Goal: Information Seeking & Learning: Learn about a topic

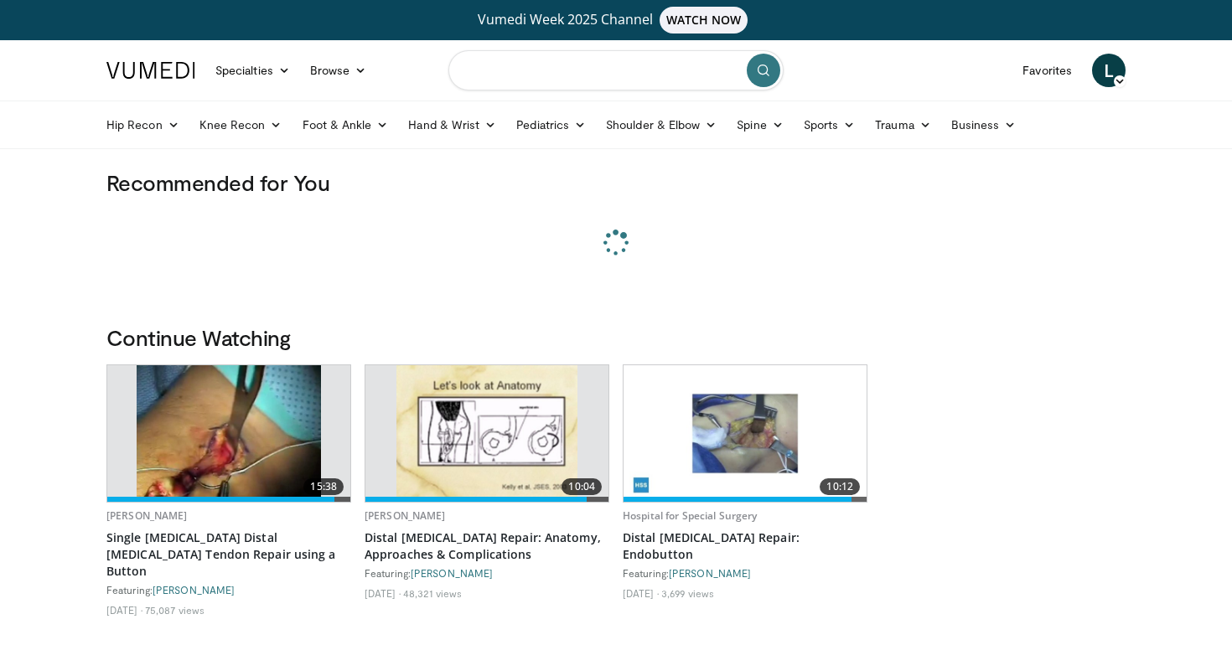
click at [532, 74] on input "Search topics, interventions" at bounding box center [615, 70] width 335 height 40
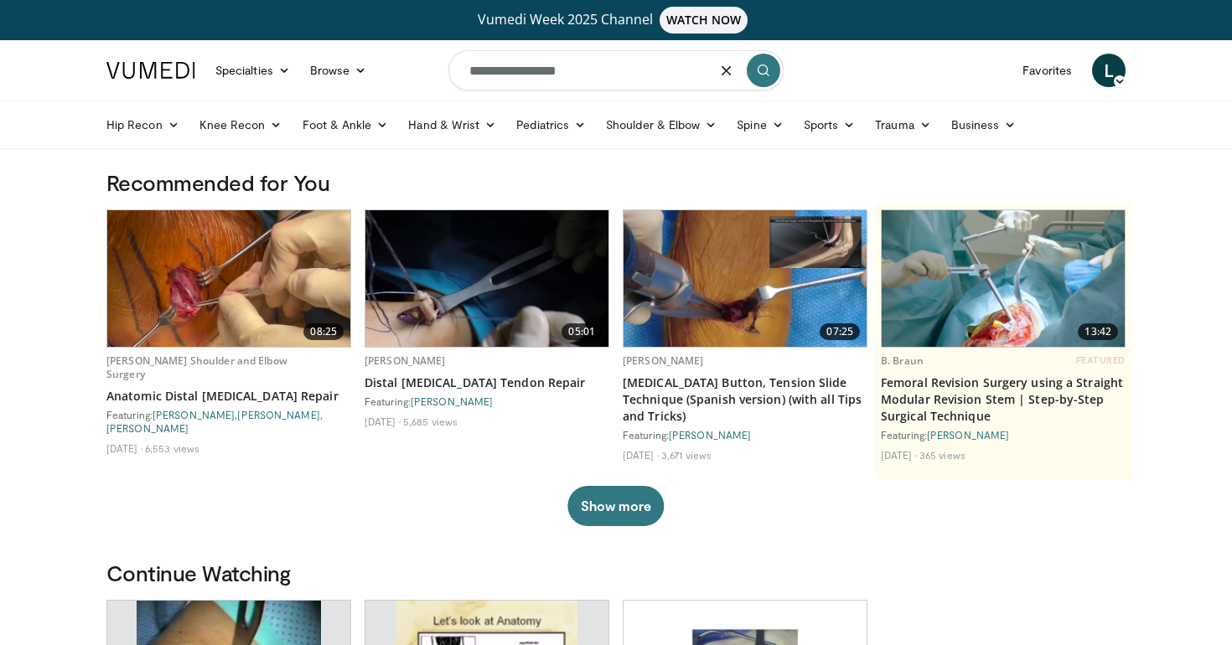
type input "**********"
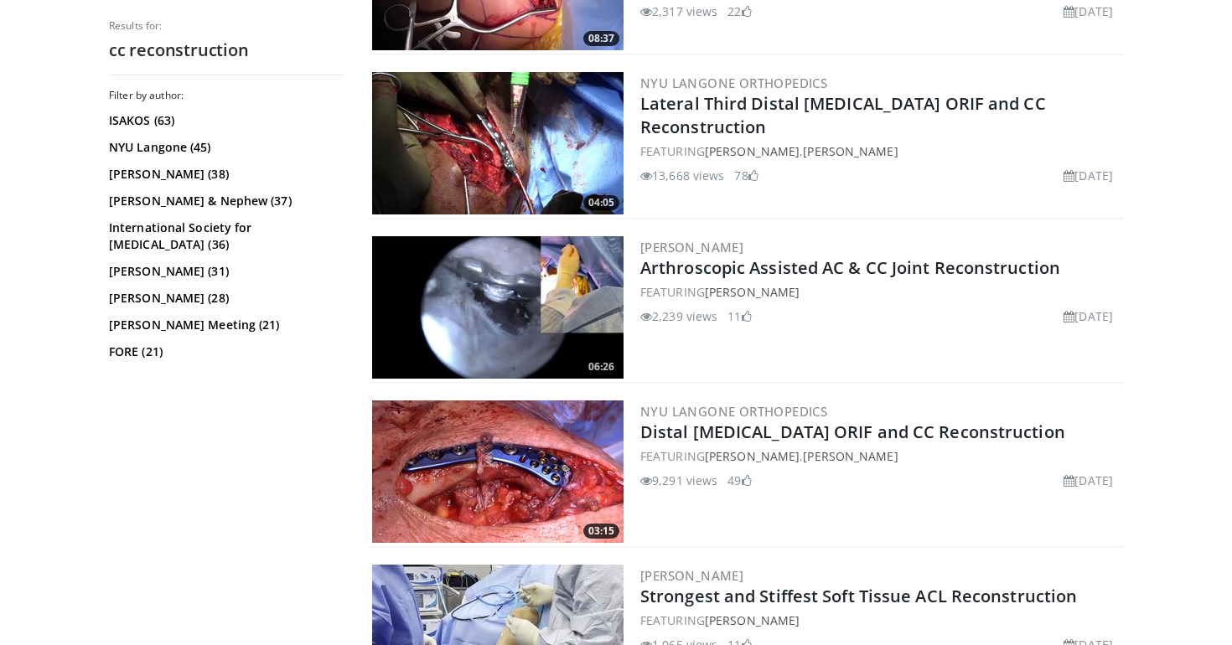
scroll to position [650, 0]
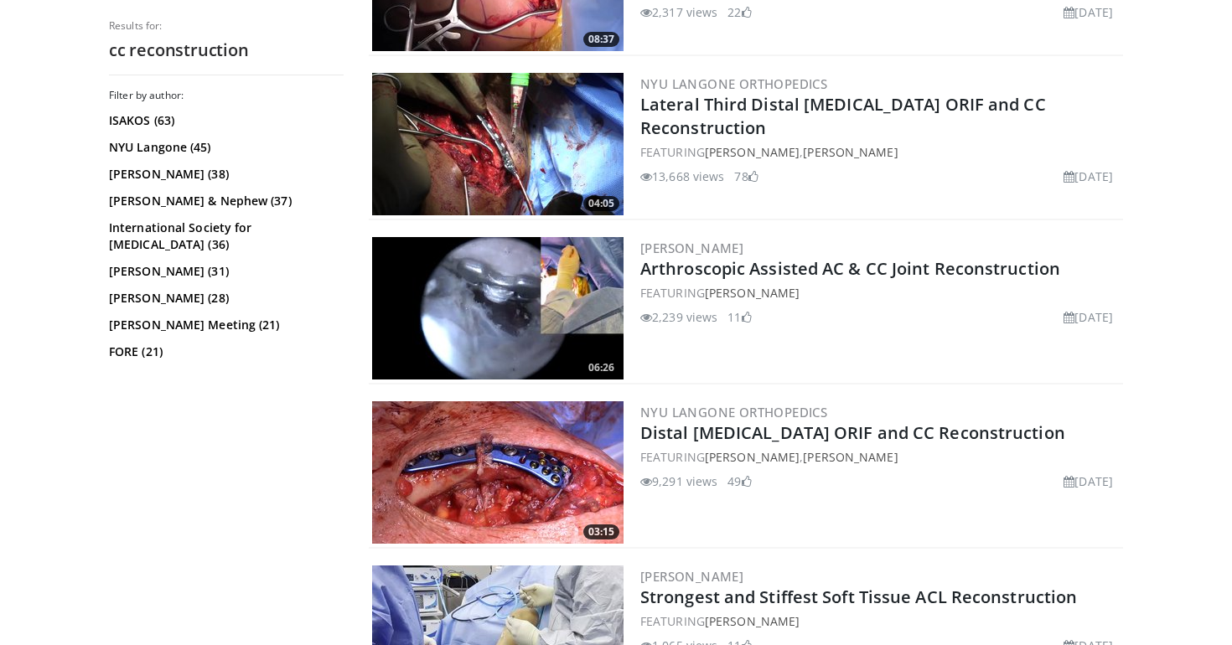
click at [510, 323] on img at bounding box center [497, 308] width 251 height 142
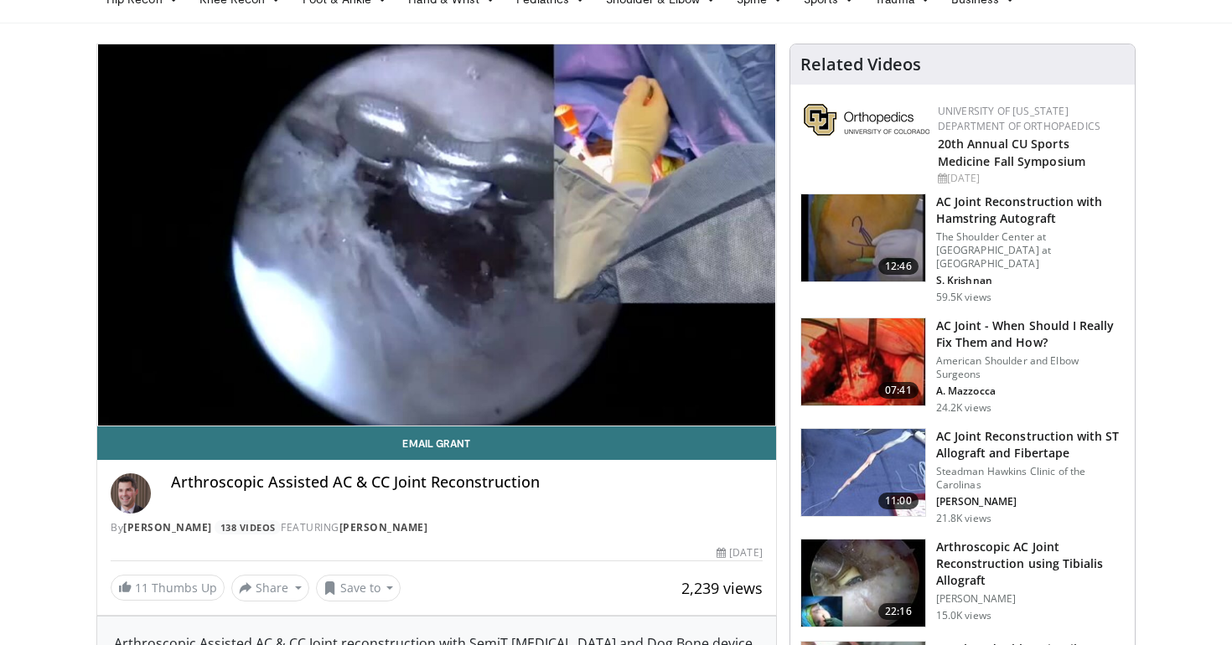
scroll to position [137, 0]
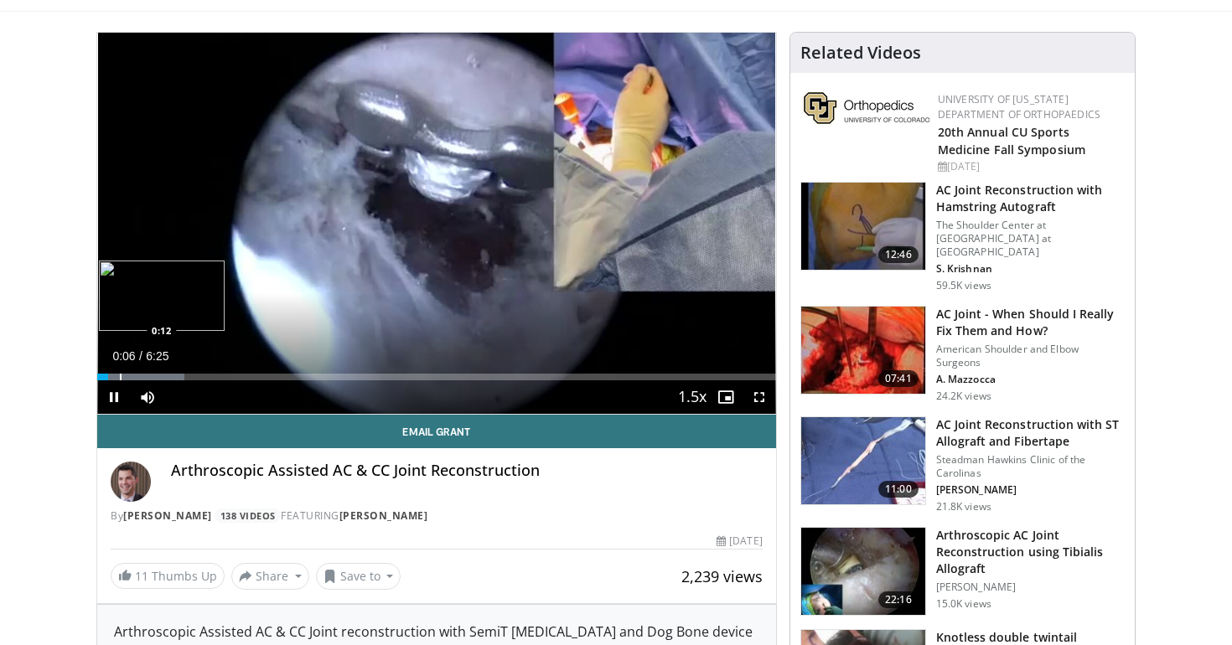
click at [120, 376] on div "Progress Bar" at bounding box center [121, 377] width 2 height 7
click at [133, 376] on div "Progress Bar" at bounding box center [134, 377] width 2 height 7
click at [113, 376] on div "Progress Bar" at bounding box center [114, 377] width 2 height 7
click at [121, 378] on video-js "**********" at bounding box center [436, 224] width 679 height 382
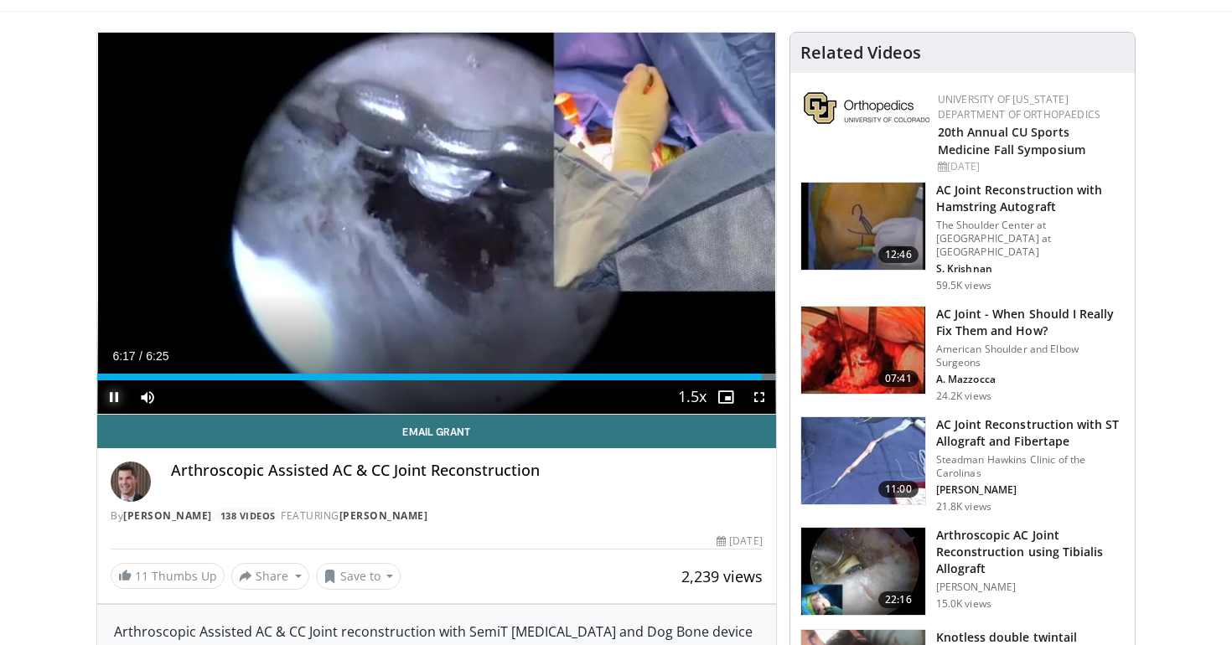
click at [107, 405] on span "Video Player" at bounding box center [114, 397] width 34 height 34
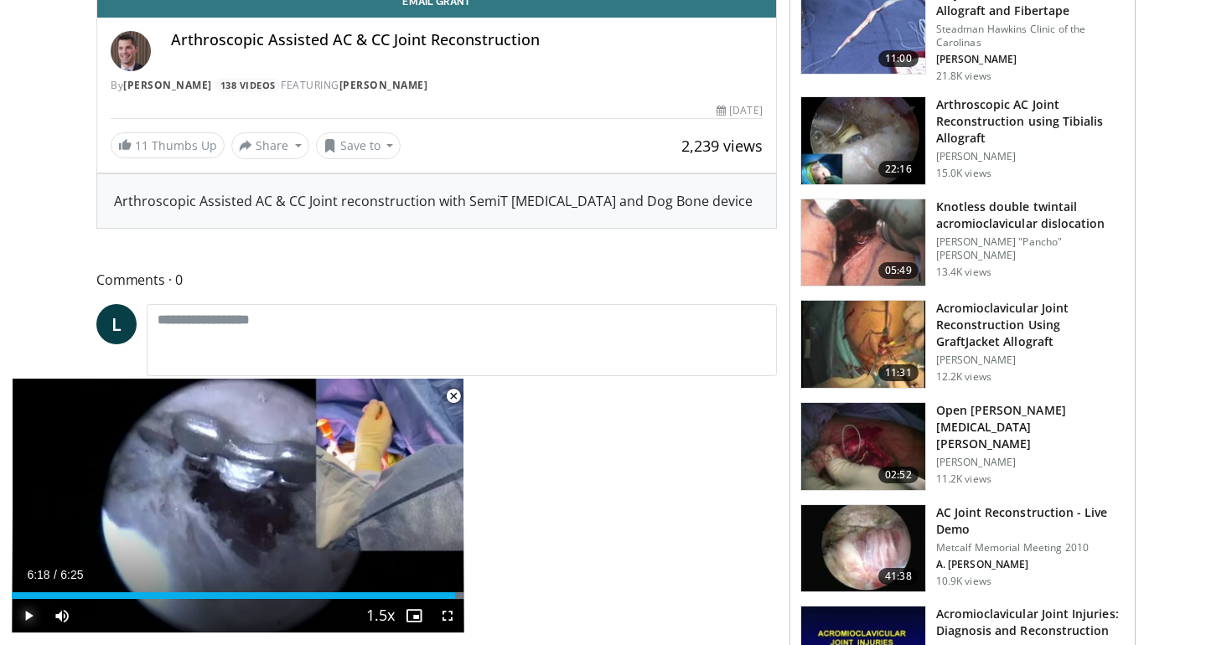
scroll to position [569, 0]
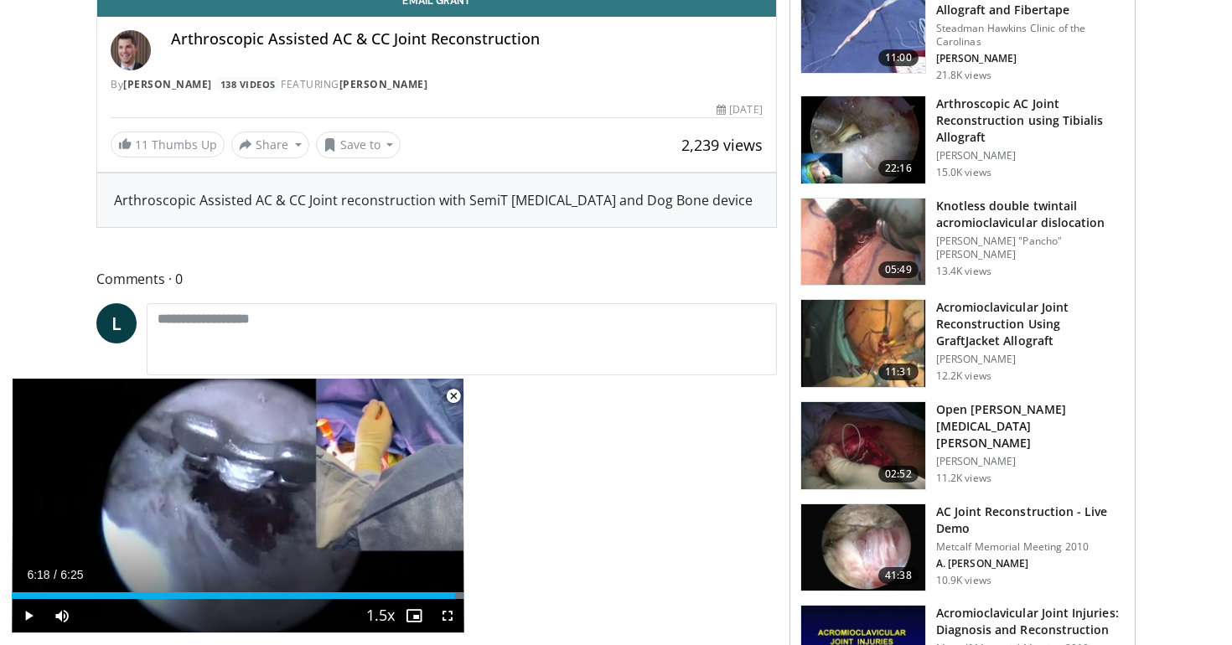
click at [450, 396] on span "Video Player" at bounding box center [454, 397] width 34 height 34
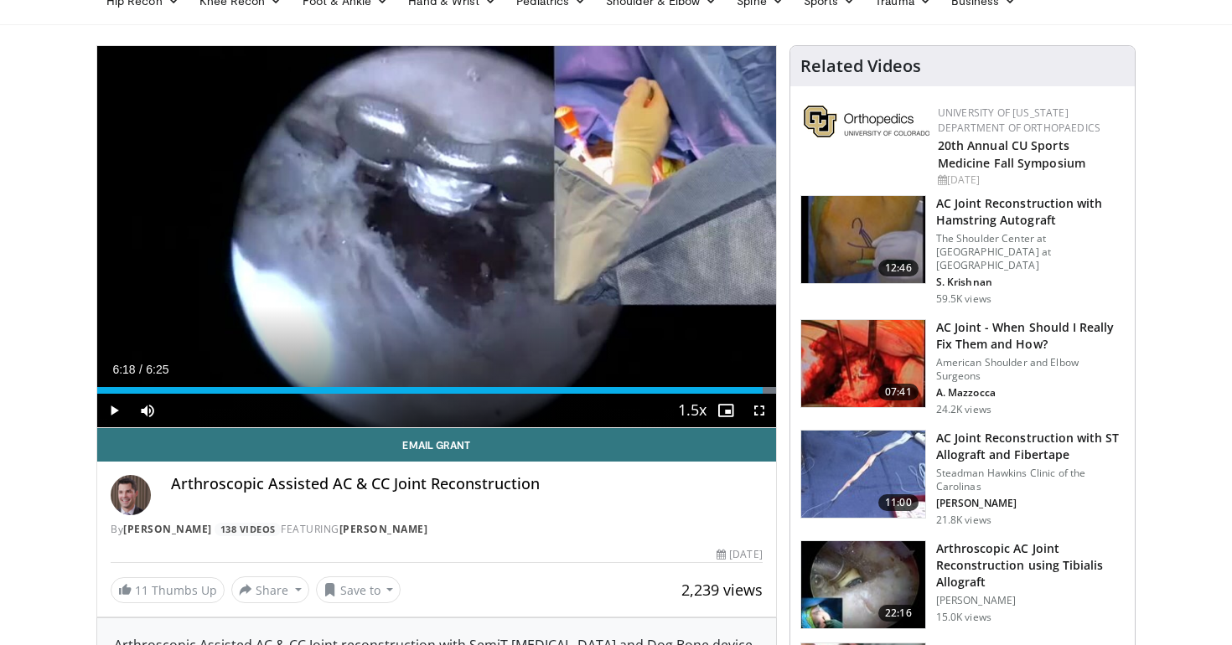
scroll to position [125, 0]
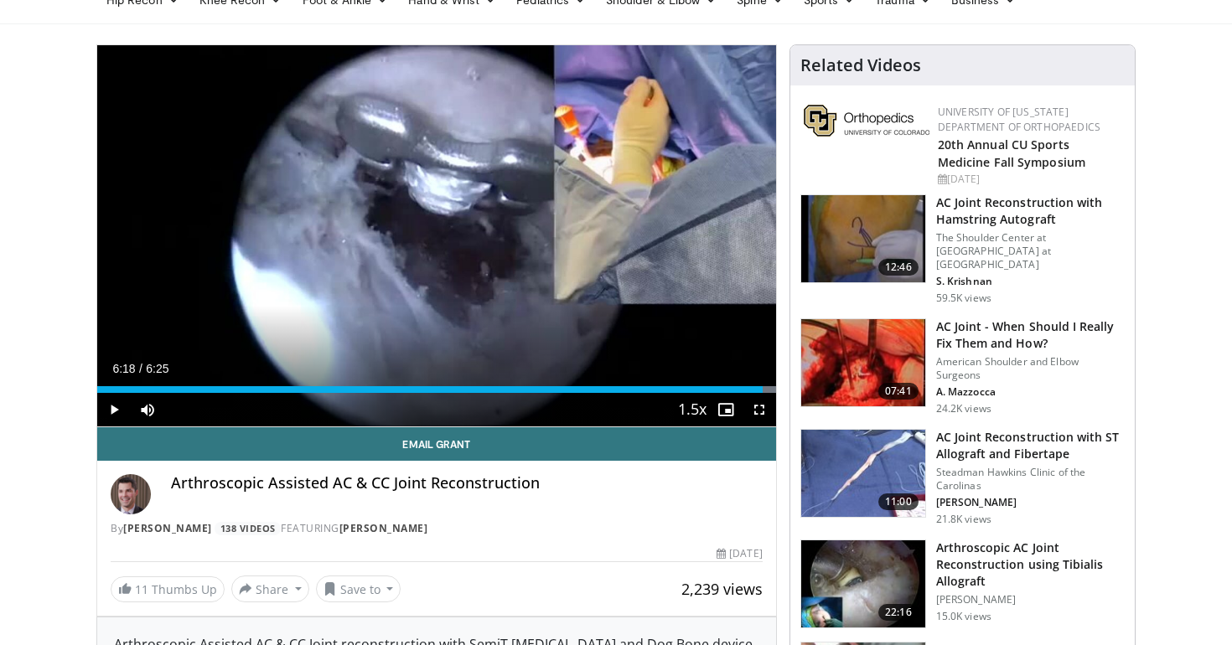
click at [882, 448] on img at bounding box center [863, 473] width 124 height 87
click at [101, 406] on span "Video Player" at bounding box center [114, 410] width 34 height 34
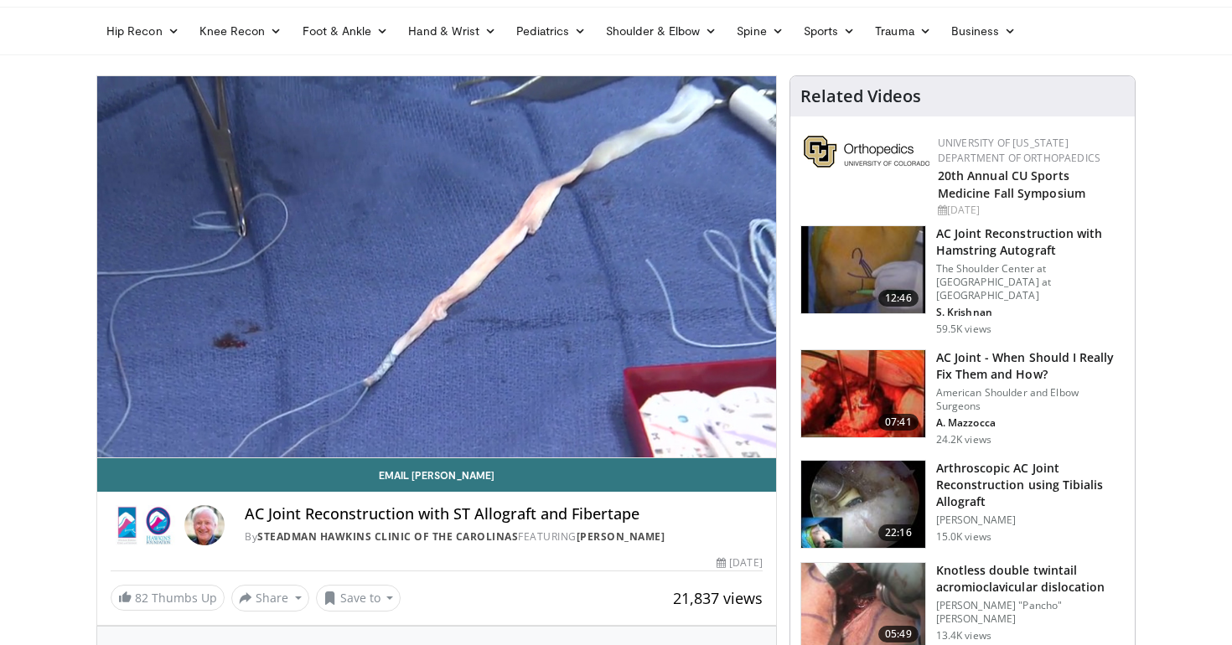
scroll to position [156, 0]
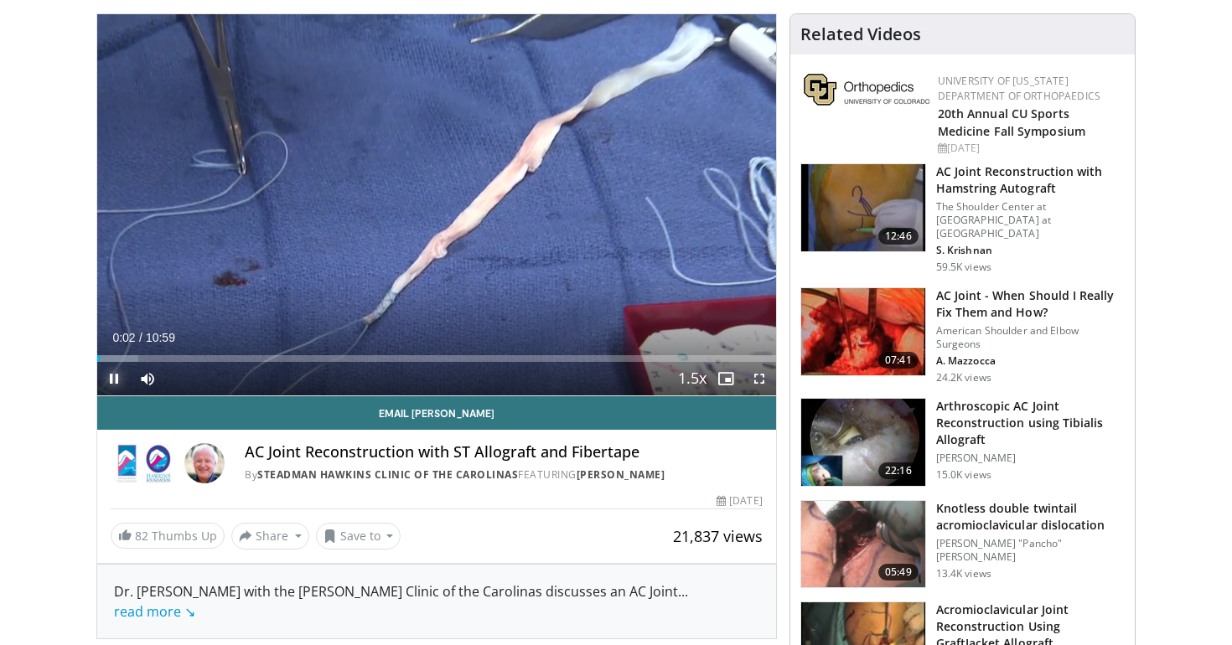
click at [115, 382] on span "Video Player" at bounding box center [114, 379] width 34 height 34
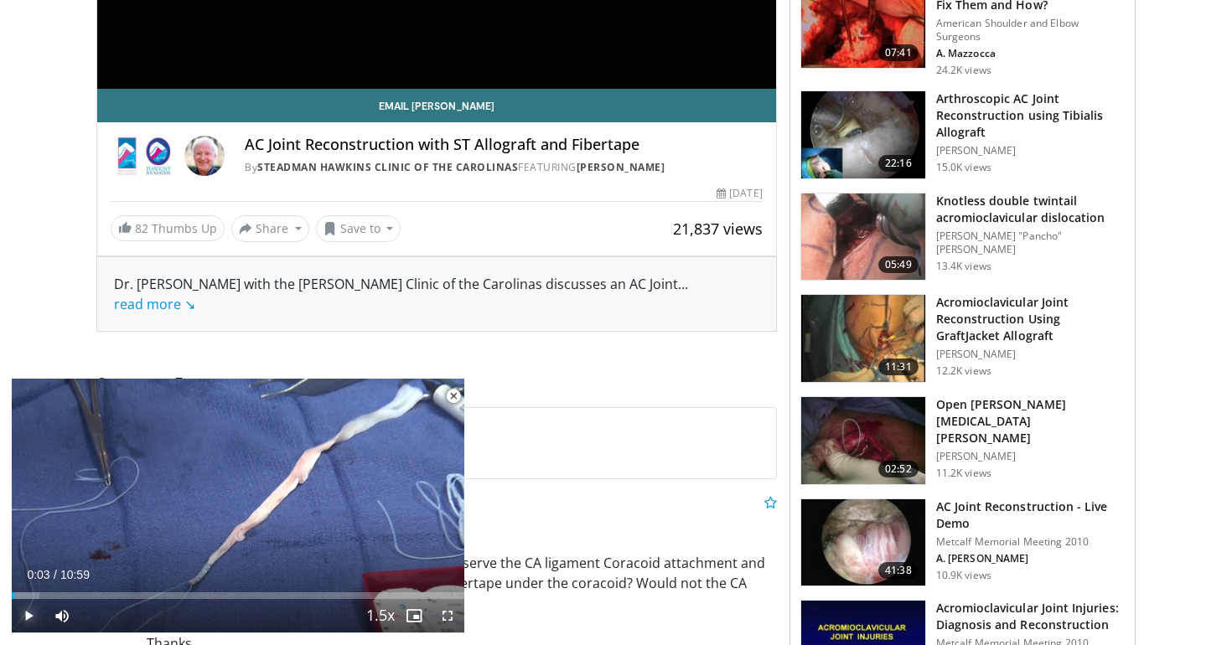
scroll to position [637, 0]
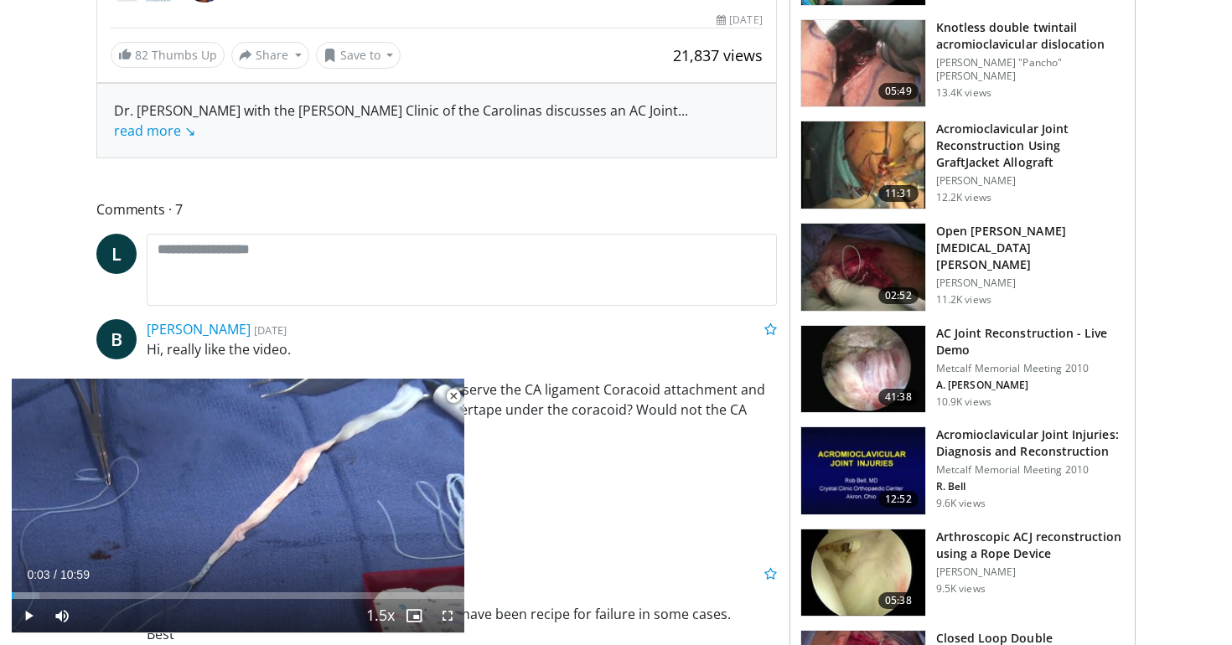
click at [455, 393] on span "Video Player" at bounding box center [454, 397] width 34 height 34
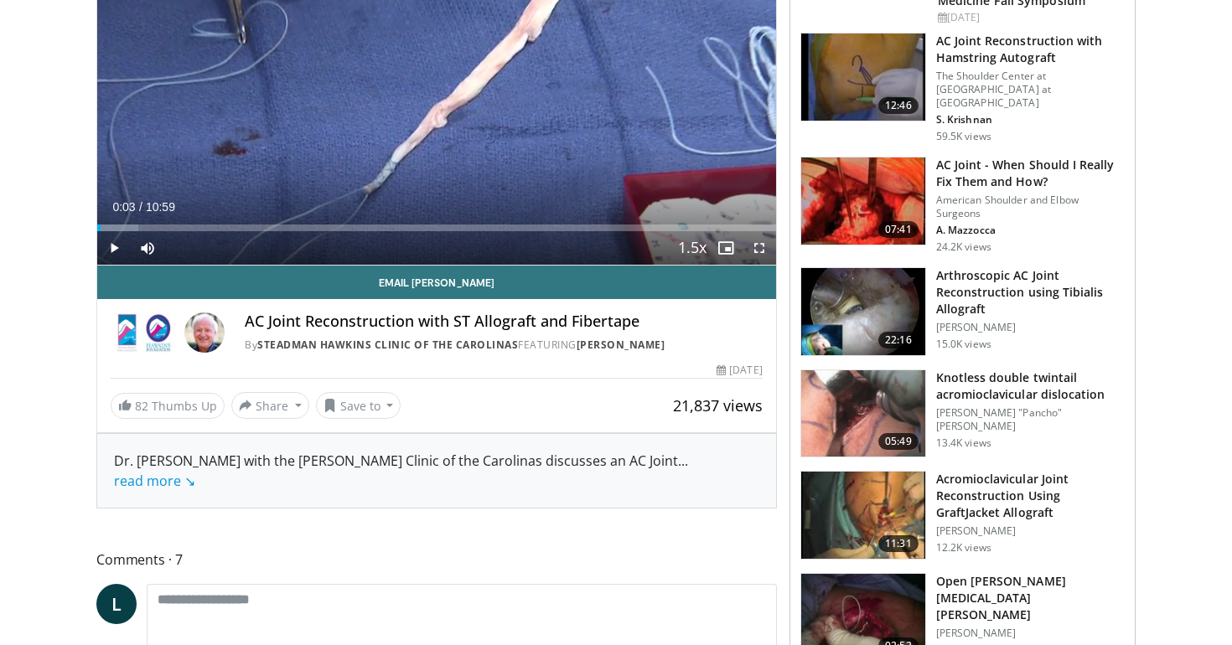
scroll to position [0, 0]
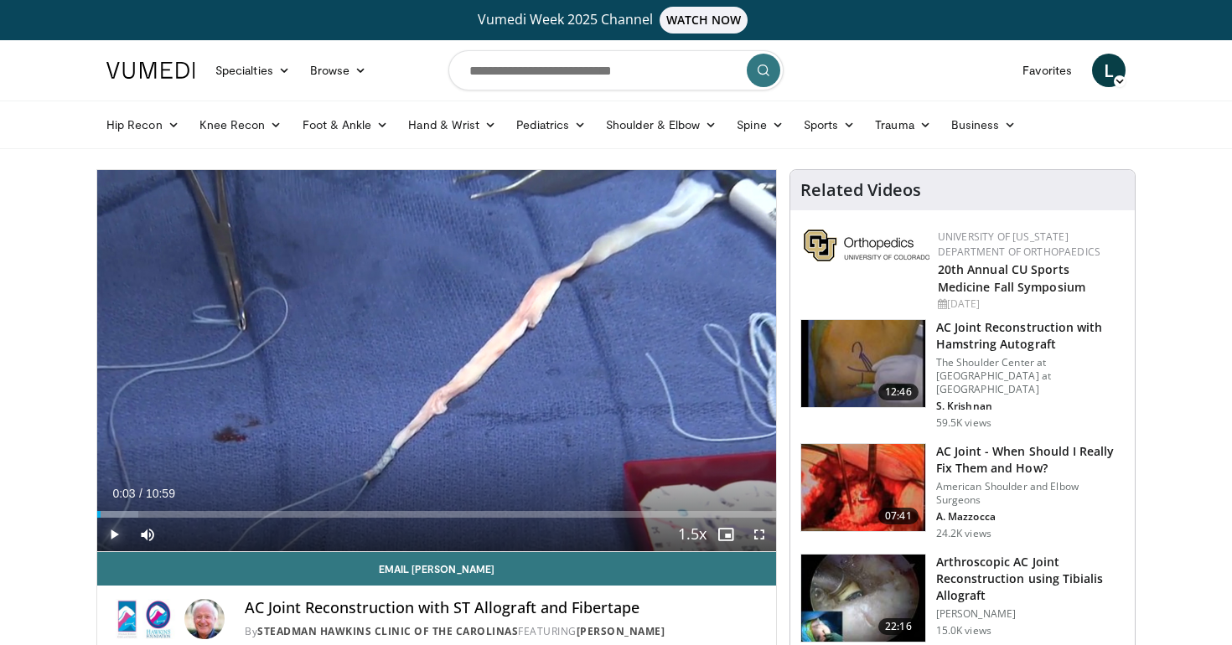
click at [115, 532] on span "Video Player" at bounding box center [114, 535] width 34 height 34
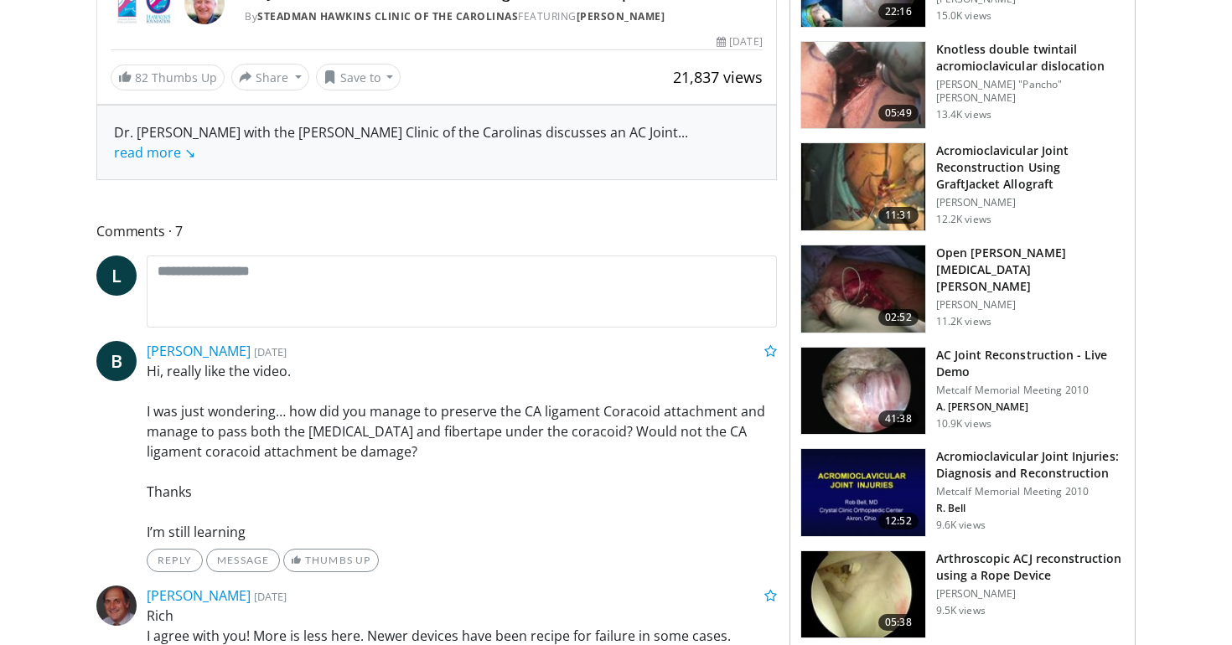
scroll to position [618, 0]
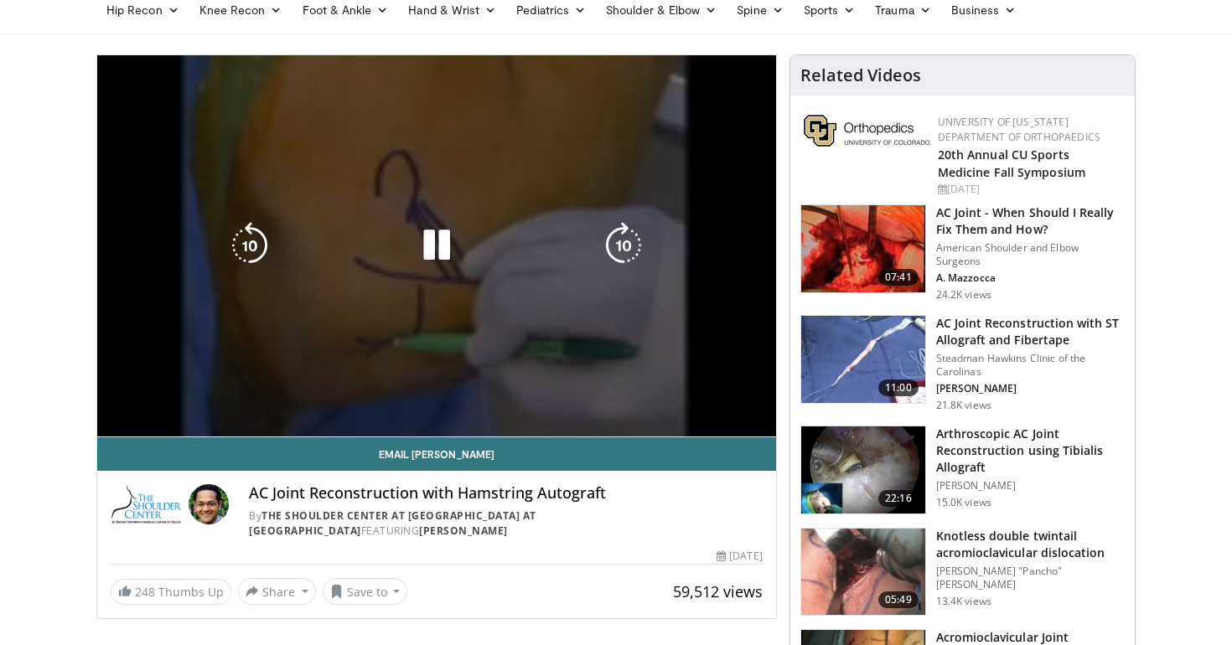
scroll to position [114, 0]
